Goal: Task Accomplishment & Management: Use online tool/utility

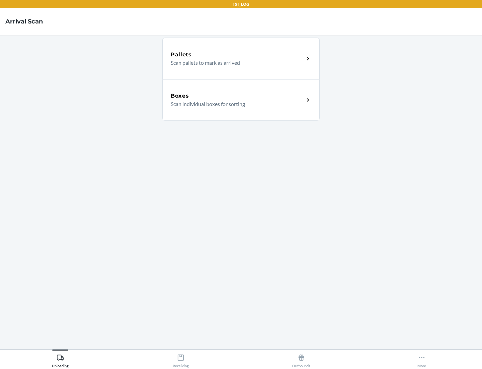
click at [238, 96] on div "Boxes" at bounding box center [238, 96] width 134 height 8
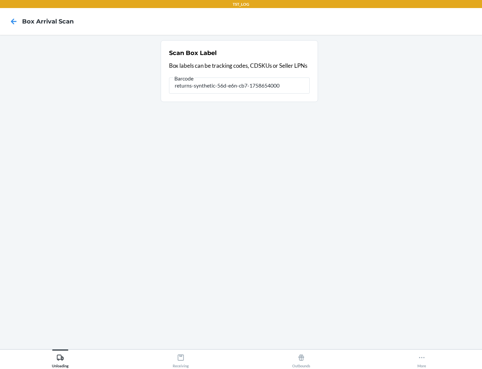
type input "returns-synthetic-56d-e6n-cb7-1758654000"
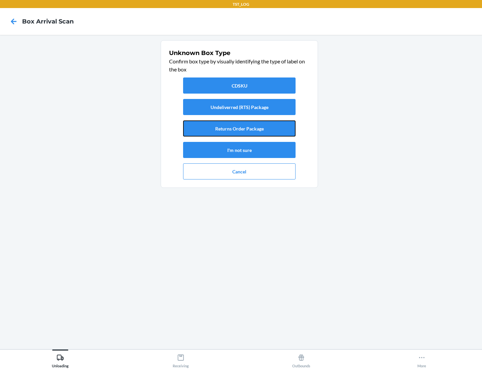
click at [240, 128] on button "Returns Order Package" at bounding box center [239, 128] width 113 height 16
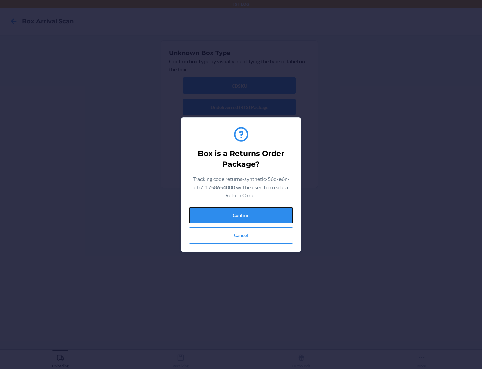
click at [241, 215] on button "Confirm" at bounding box center [241, 215] width 104 height 16
